Goal: Check status: Check status

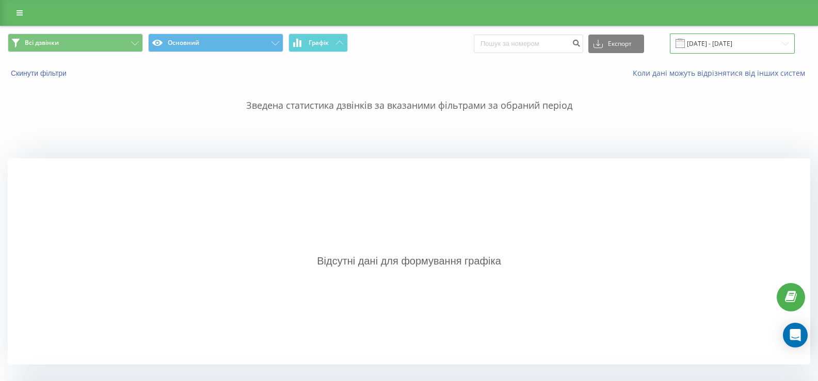
click at [713, 46] on input "[DATE] - [DATE]" at bounding box center [732, 44] width 125 height 20
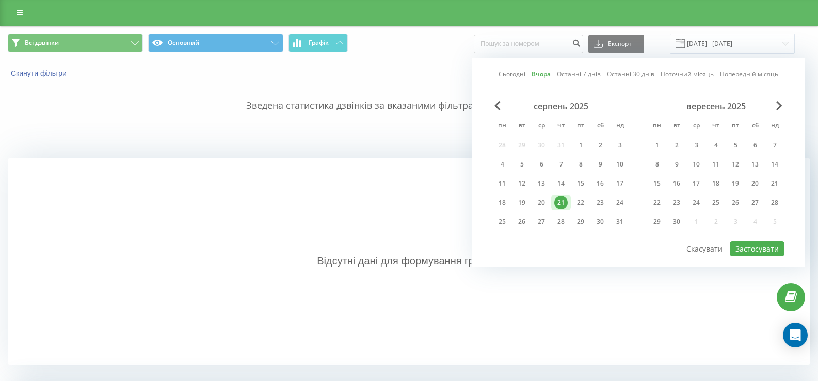
click at [511, 76] on link "Сьогодні" at bounding box center [511, 74] width 27 height 10
click at [745, 244] on button "Застосувати" at bounding box center [756, 248] width 55 height 15
type input "22.08.2025 - 22.08.2025"
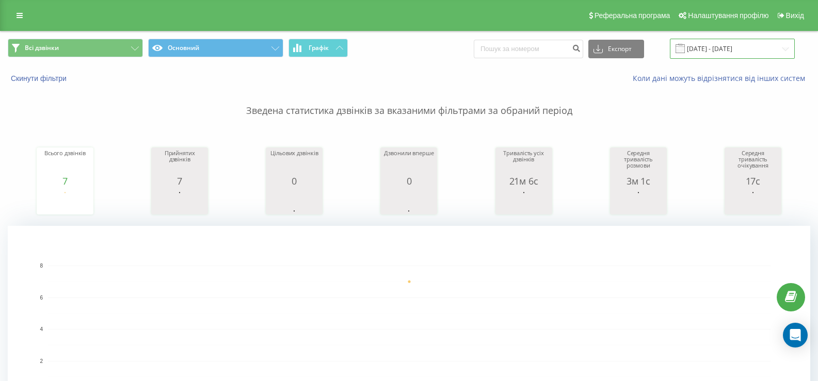
click at [702, 52] on input "22.08.2025 - 22.08.2025" at bounding box center [732, 49] width 125 height 20
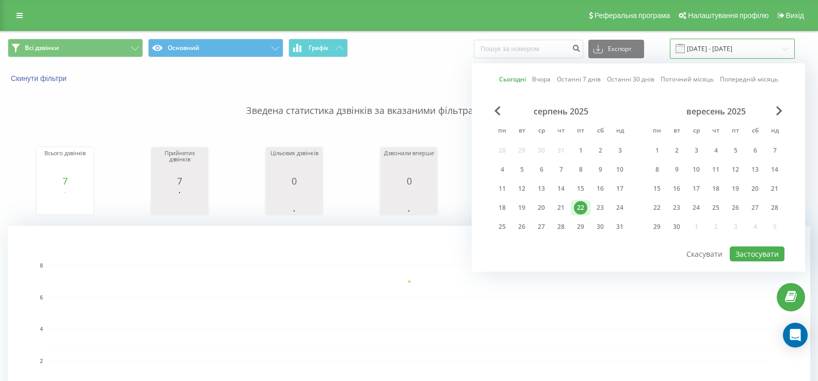
click at [702, 52] on input "22.08.2025 - 22.08.2025" at bounding box center [732, 49] width 125 height 20
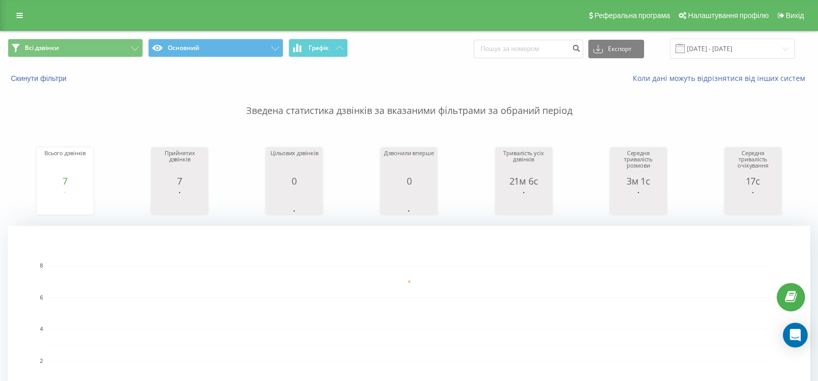
click at [432, 107] on p "Зведена статистика дзвінків за вказаними фільтрами за обраний період" at bounding box center [409, 101] width 802 height 34
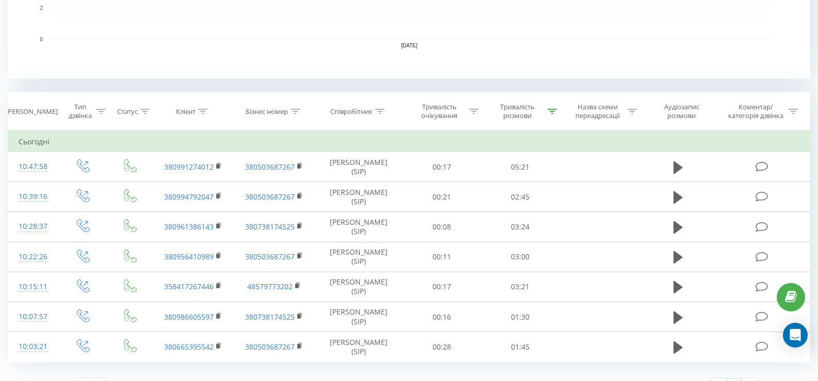
scroll to position [373, 0]
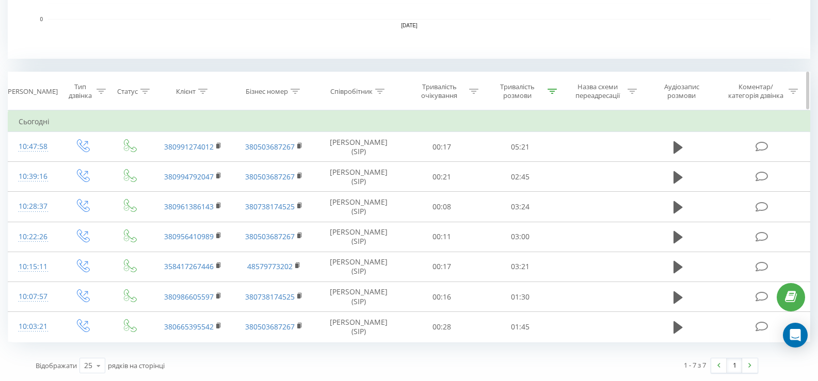
click at [549, 89] on icon at bounding box center [551, 91] width 9 height 5
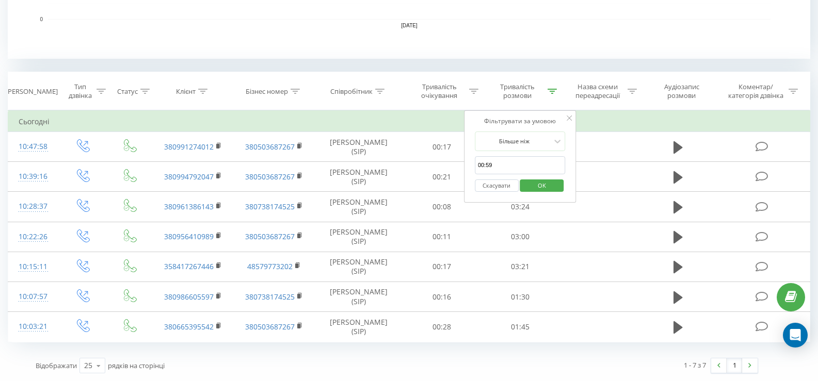
click at [498, 185] on button "Скасувати" at bounding box center [497, 186] width 44 height 13
